Goal: Transaction & Acquisition: Purchase product/service

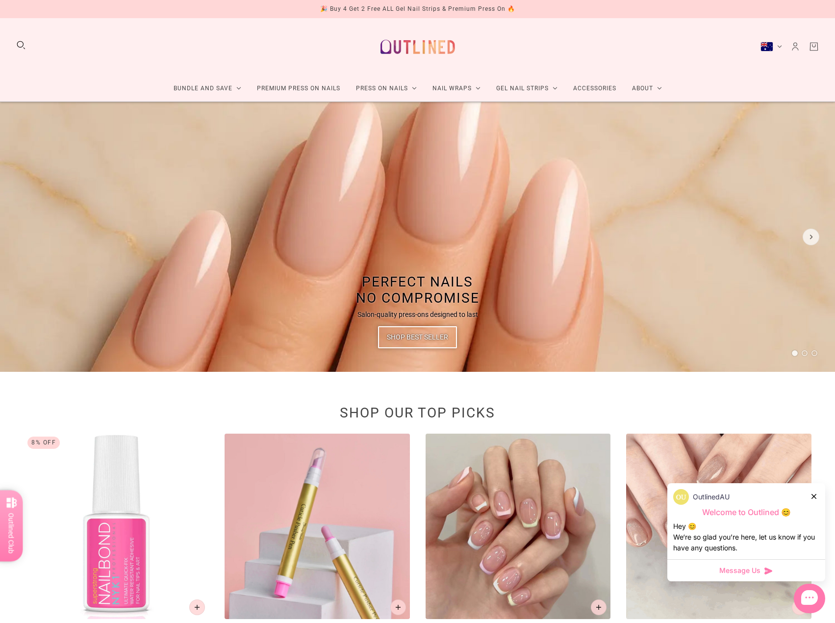
click at [309, 94] on link "Premium Press On Nails" at bounding box center [298, 88] width 99 height 26
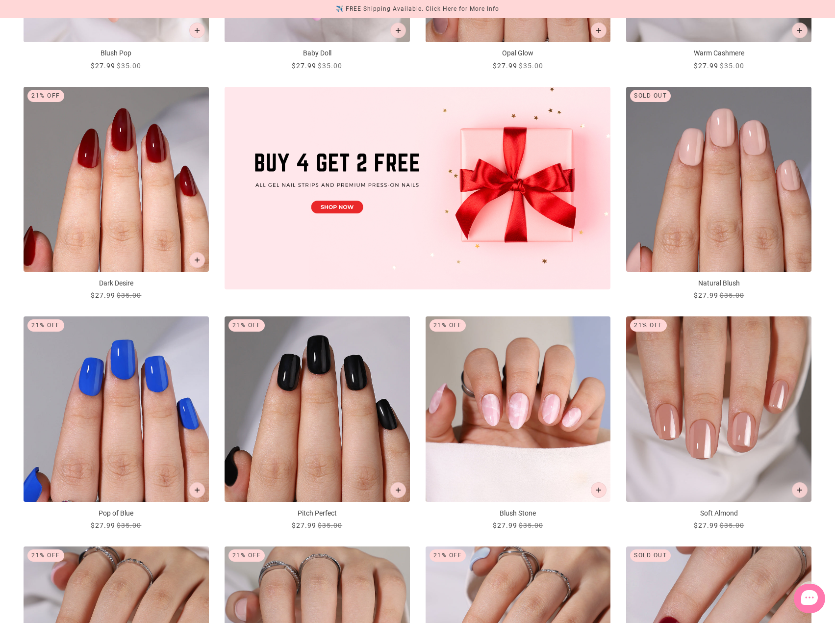
scroll to position [637, 0]
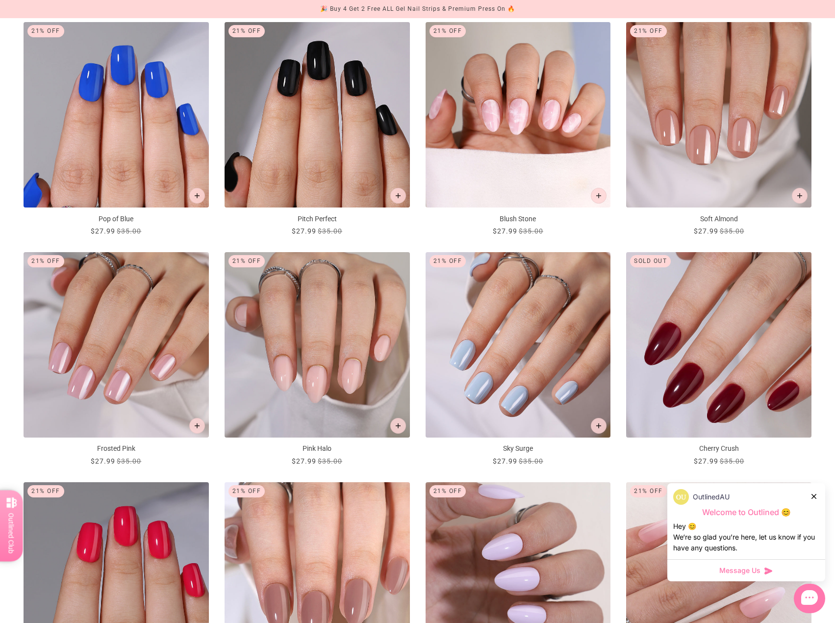
click at [106, 363] on img "Frosted Pink" at bounding box center [116, 344] width 185 height 185
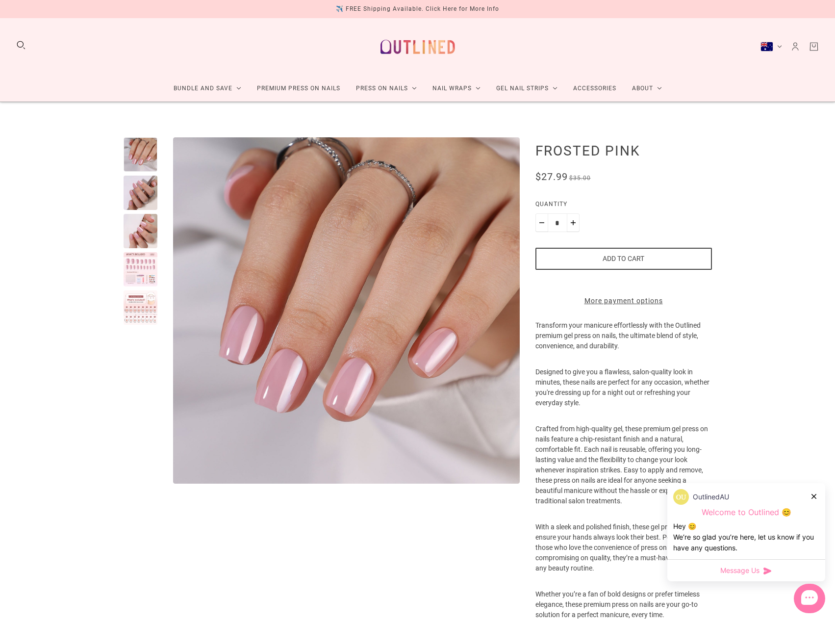
click at [149, 274] on div at bounding box center [141, 269] width 34 height 34
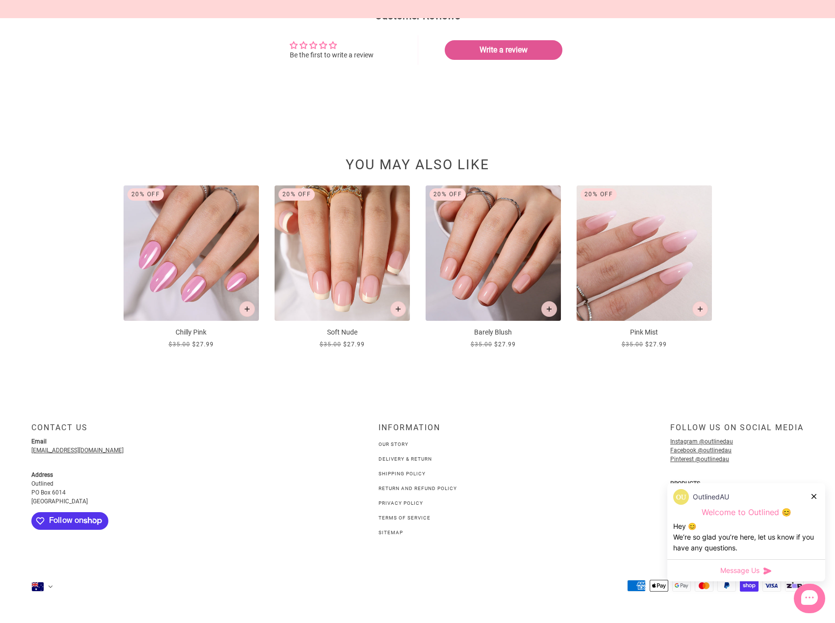
scroll to position [776, 0]
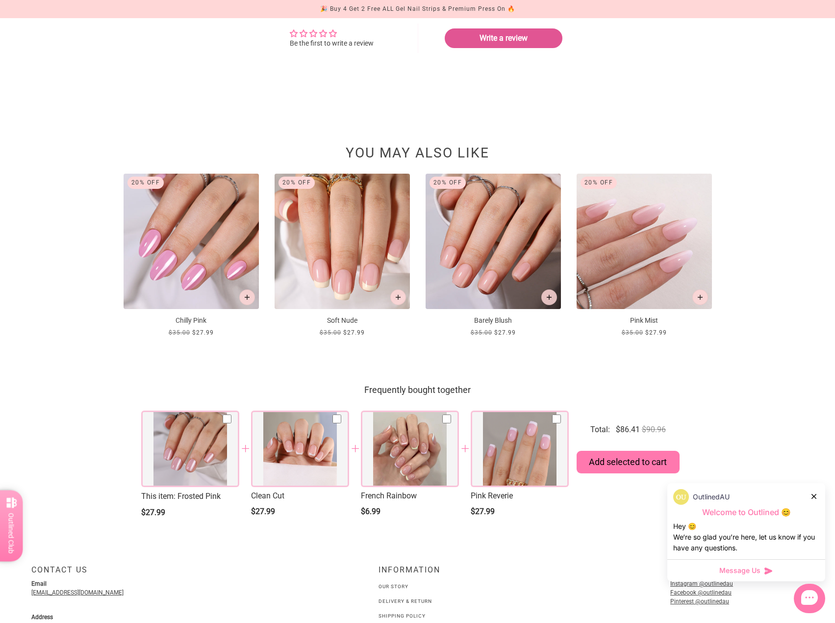
click at [348, 279] on img at bounding box center [342, 241] width 135 height 135
